Goal: Transaction & Acquisition: Purchase product/service

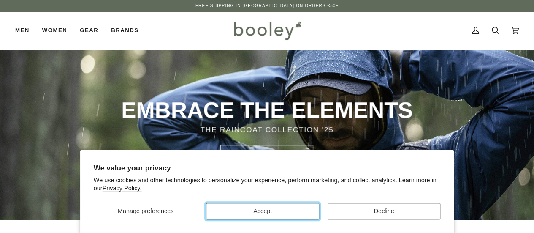
click at [308, 216] on button "Accept" at bounding box center [262, 211] width 113 height 16
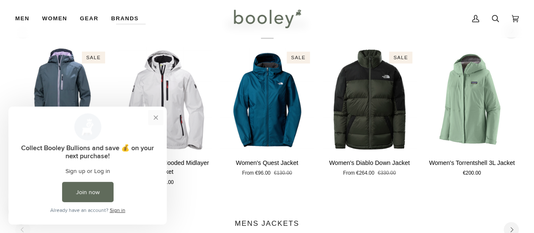
click at [157, 120] on button "Close prompt" at bounding box center [155, 117] width 15 height 15
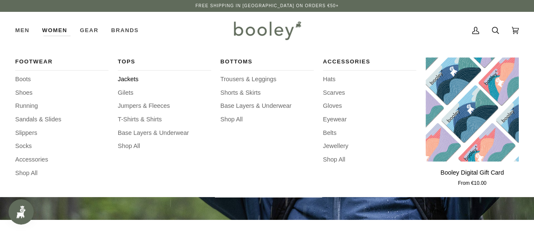
click at [128, 80] on span "Jackets" at bounding box center [164, 79] width 93 height 9
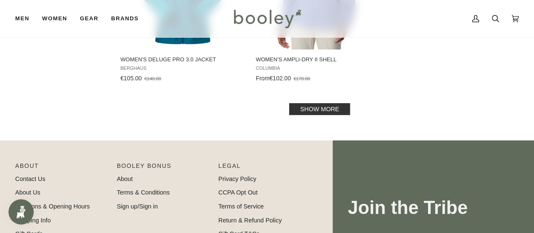
scroll to position [1301, 0]
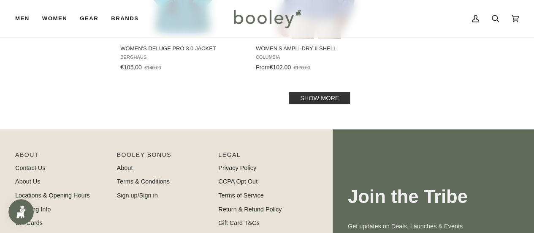
click at [340, 103] on link "Show more" at bounding box center [319, 98] width 61 height 12
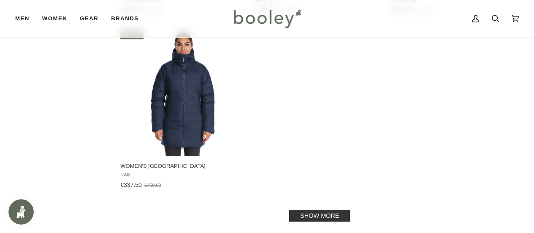
scroll to position [2438, 0]
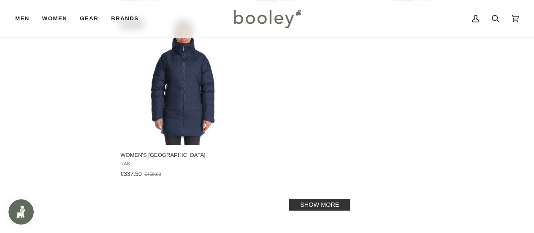
click at [339, 204] on link "Show more" at bounding box center [319, 205] width 61 height 12
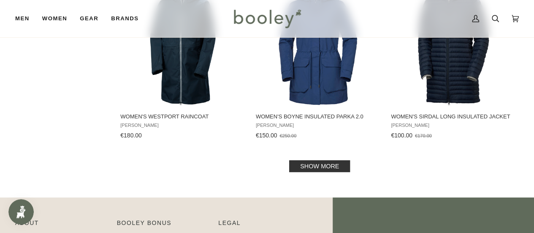
scroll to position [3509, 0]
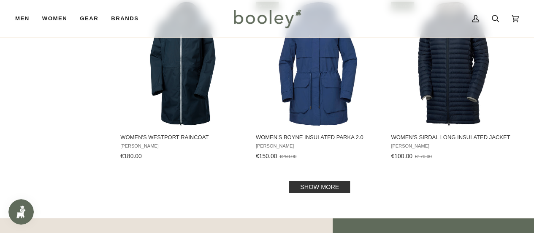
click at [336, 190] on link "Show more" at bounding box center [319, 187] width 61 height 12
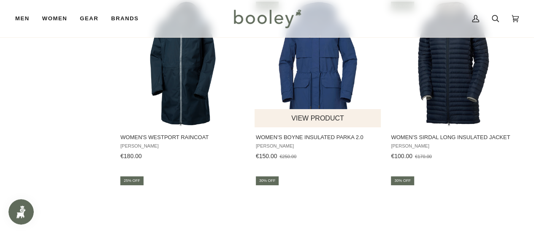
click at [334, 120] on button "View product" at bounding box center [318, 118] width 126 height 18
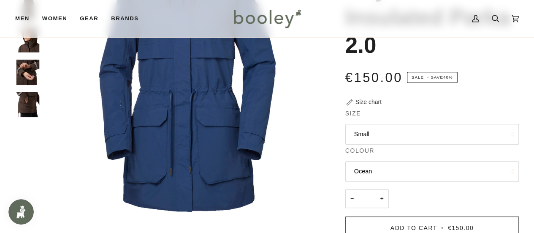
scroll to position [121, 0]
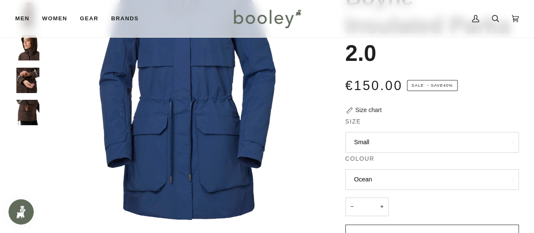
click at [481, 178] on button "Ocean" at bounding box center [432, 179] width 174 height 21
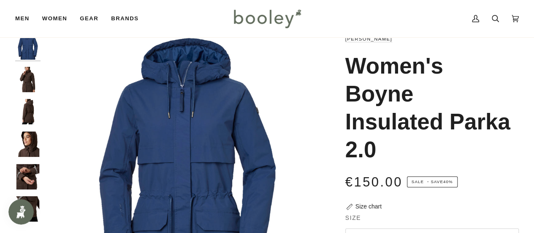
scroll to position [8, 0]
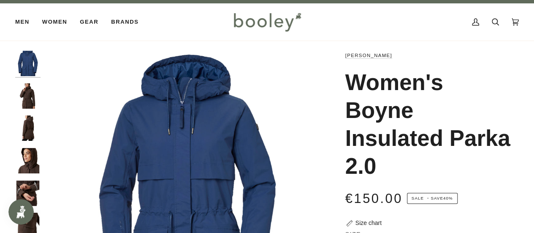
click at [33, 97] on img "Helly Hansen Women's Boyne Insulated Parka 2.0 - Booley Galway" at bounding box center [27, 95] width 25 height 25
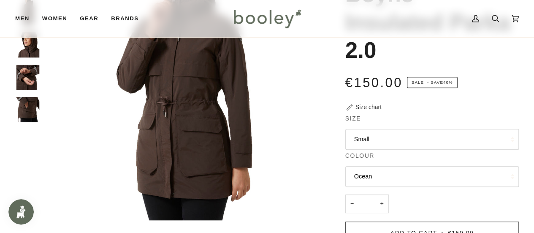
scroll to position [131, 0]
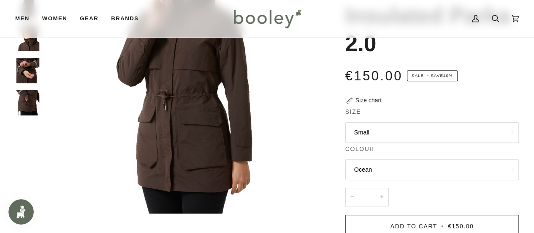
click at [452, 139] on button "Small" at bounding box center [432, 132] width 174 height 21
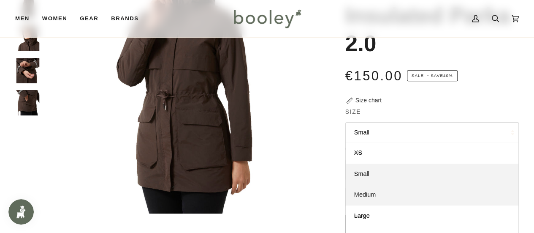
click at [437, 187] on link "Medium" at bounding box center [432, 194] width 173 height 21
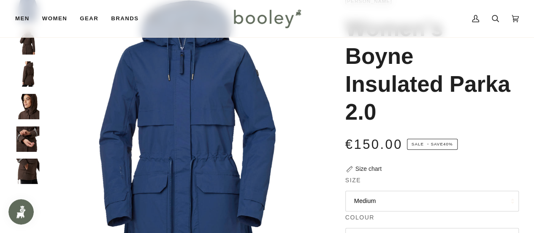
scroll to position [56, 0]
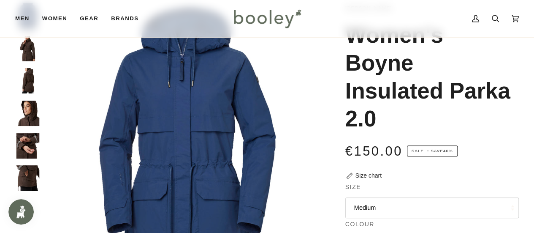
click at [31, 49] on img "Helly Hansen Women's Boyne Insulated Parka 2.0 - Booley Galway" at bounding box center [27, 48] width 25 height 25
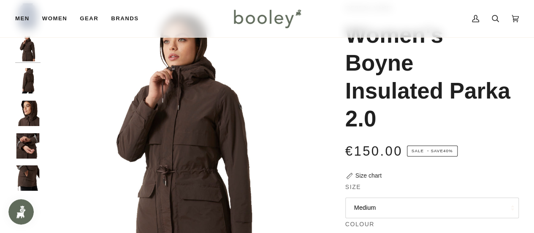
click at [23, 180] on img "Helly Hansen Women's Boyne Insulated Parka 2.0 - Booley Galway" at bounding box center [27, 177] width 25 height 25
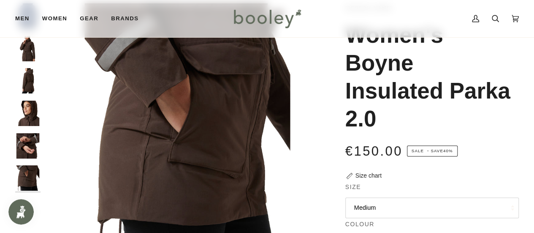
click at [28, 57] on img "Helly Hansen Women's Boyne Insulated Parka 2.0 - Booley Galway" at bounding box center [27, 48] width 25 height 25
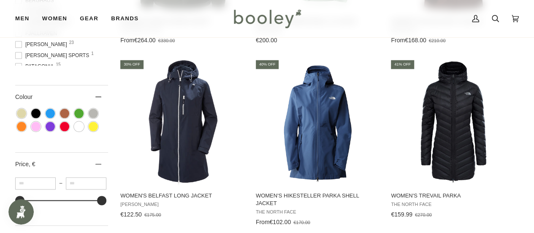
scroll to position [102, 0]
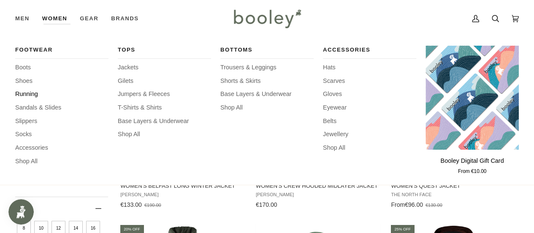
click at [30, 91] on span "Running" at bounding box center [61, 94] width 93 height 9
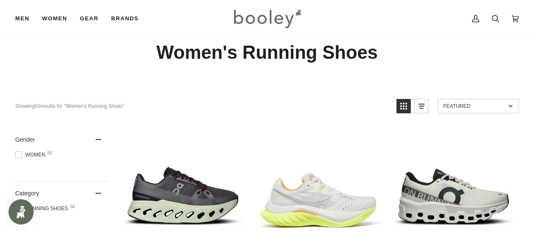
scroll to position [15, 0]
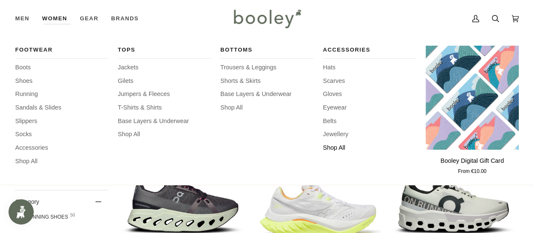
click at [331, 145] on span "Shop All" at bounding box center [369, 147] width 93 height 9
